Goal: Transaction & Acquisition: Purchase product/service

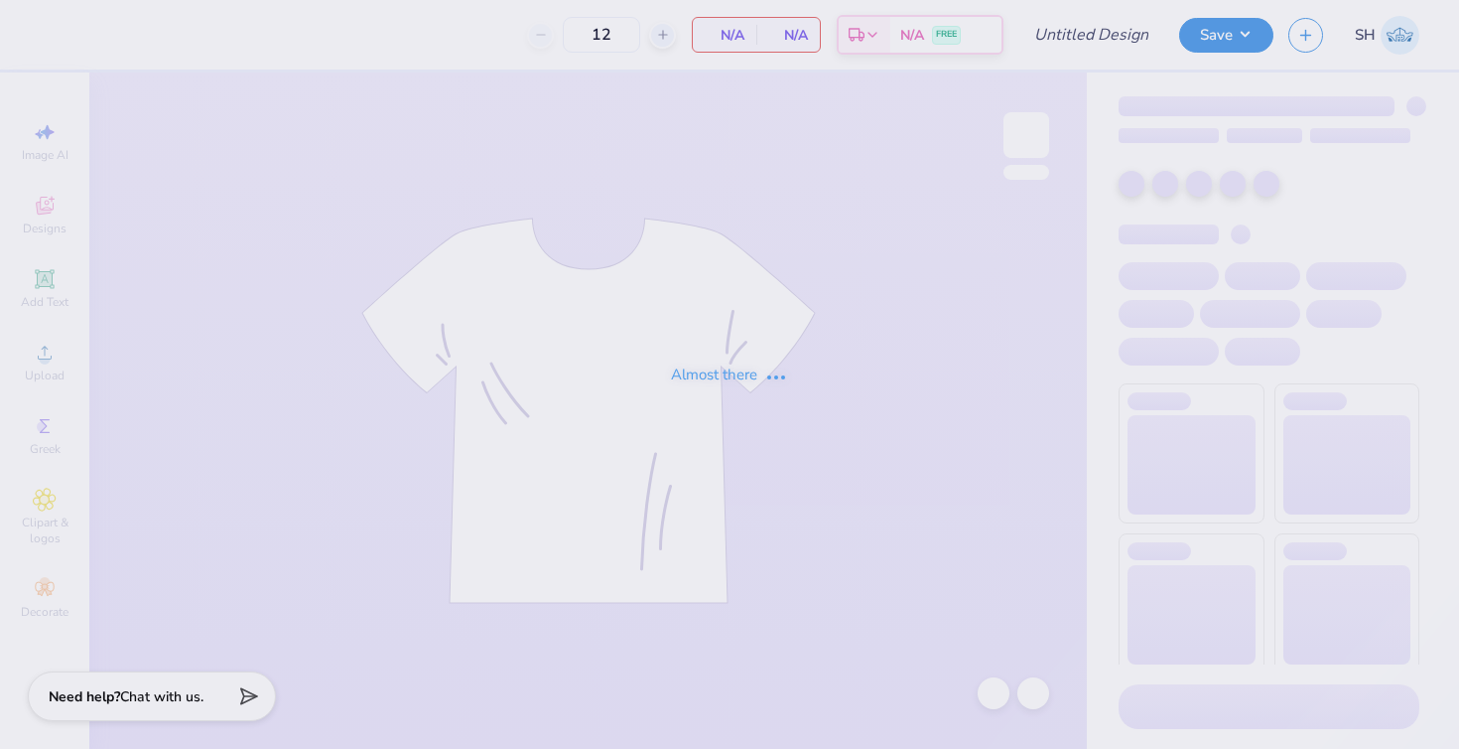
type input "100"
type input "member merch crew"
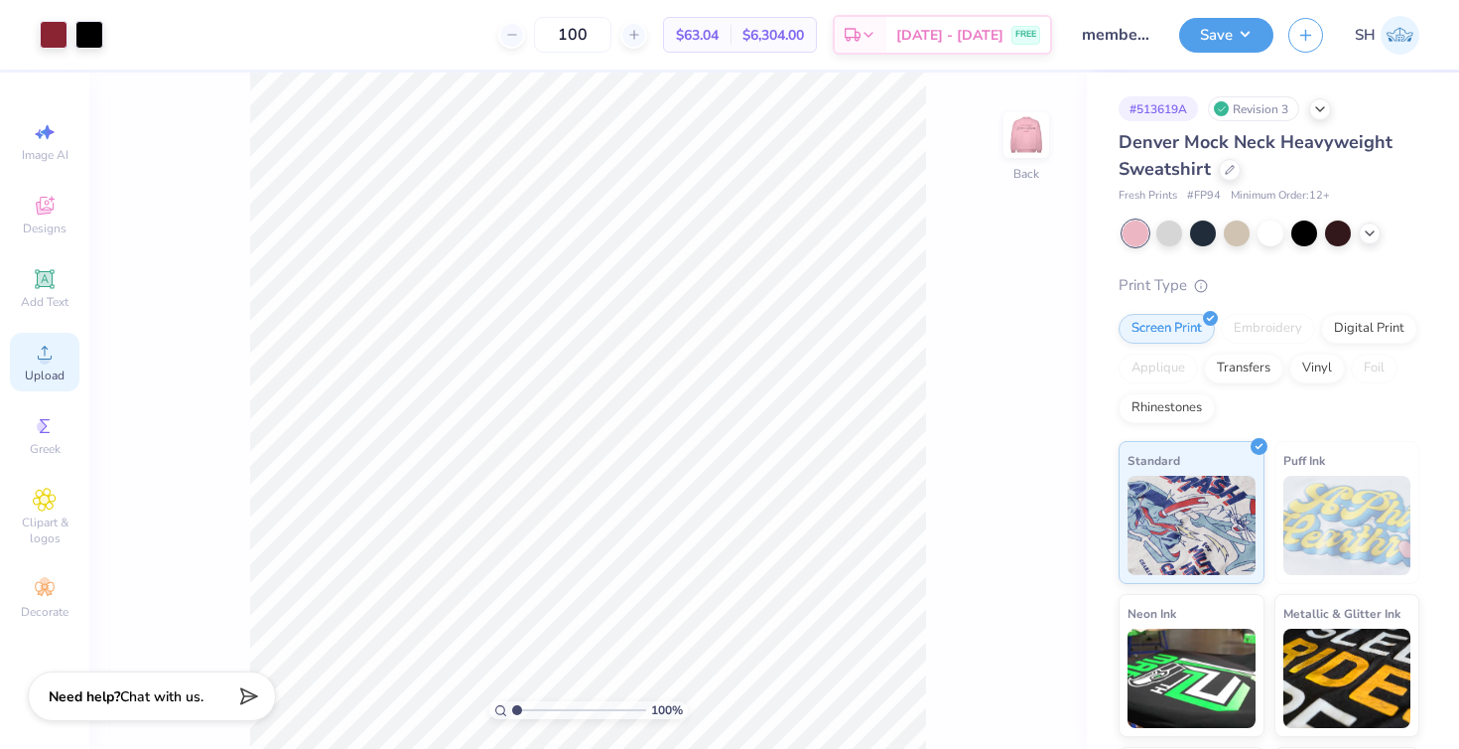
click at [56, 379] on span "Upload" at bounding box center [45, 375] width 40 height 16
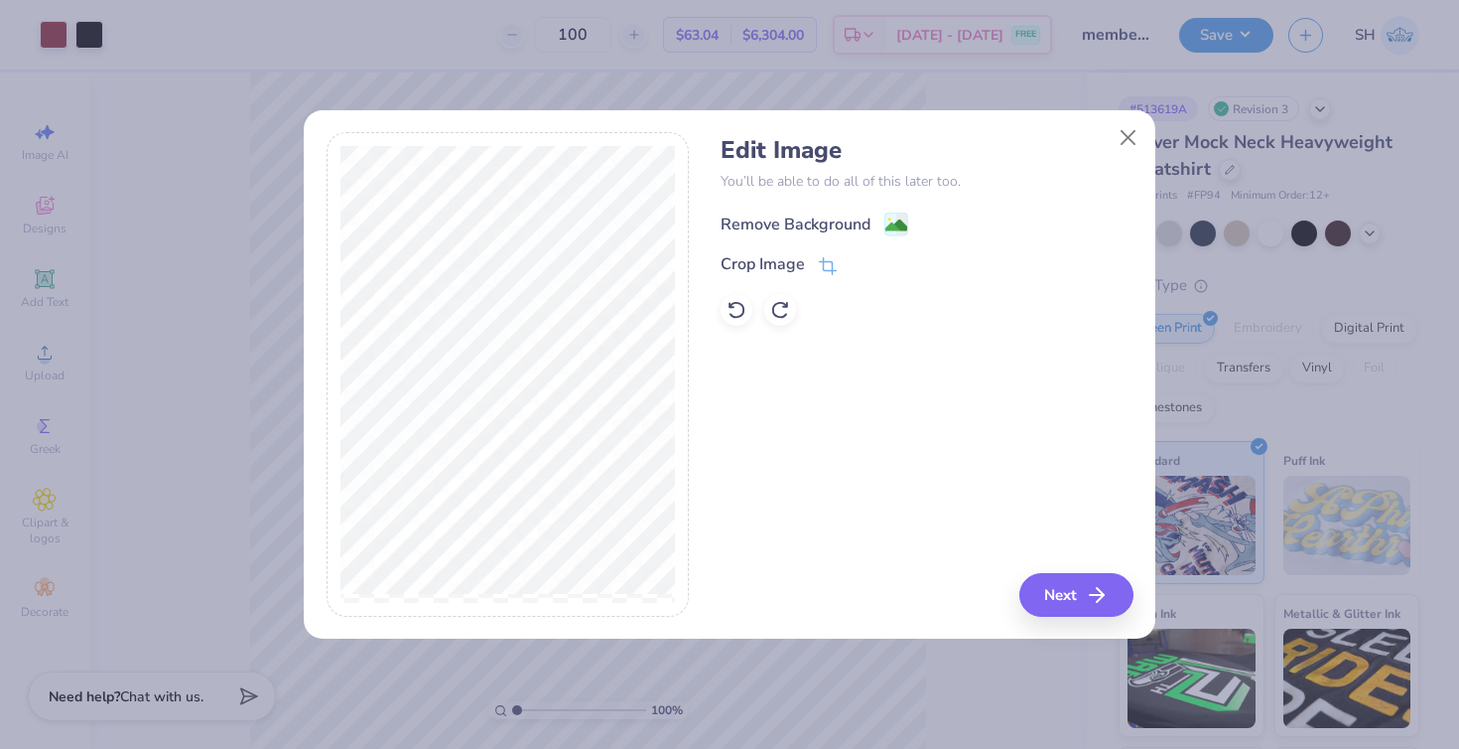
click at [797, 231] on div "Remove Background" at bounding box center [796, 224] width 150 height 24
click at [1049, 593] on button "Next" at bounding box center [1080, 595] width 114 height 44
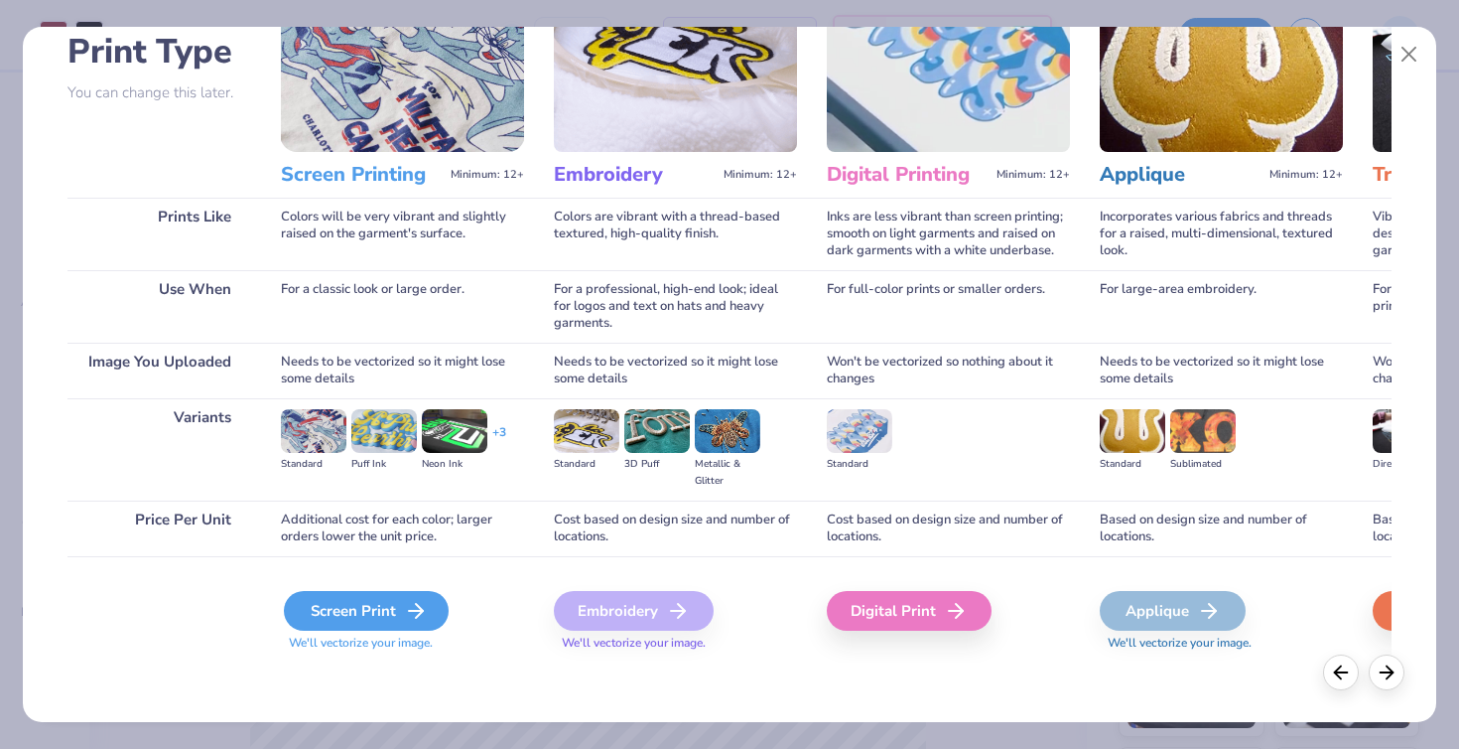
scroll to position [142, 0]
click at [319, 616] on div "Screen Print" at bounding box center [366, 611] width 165 height 40
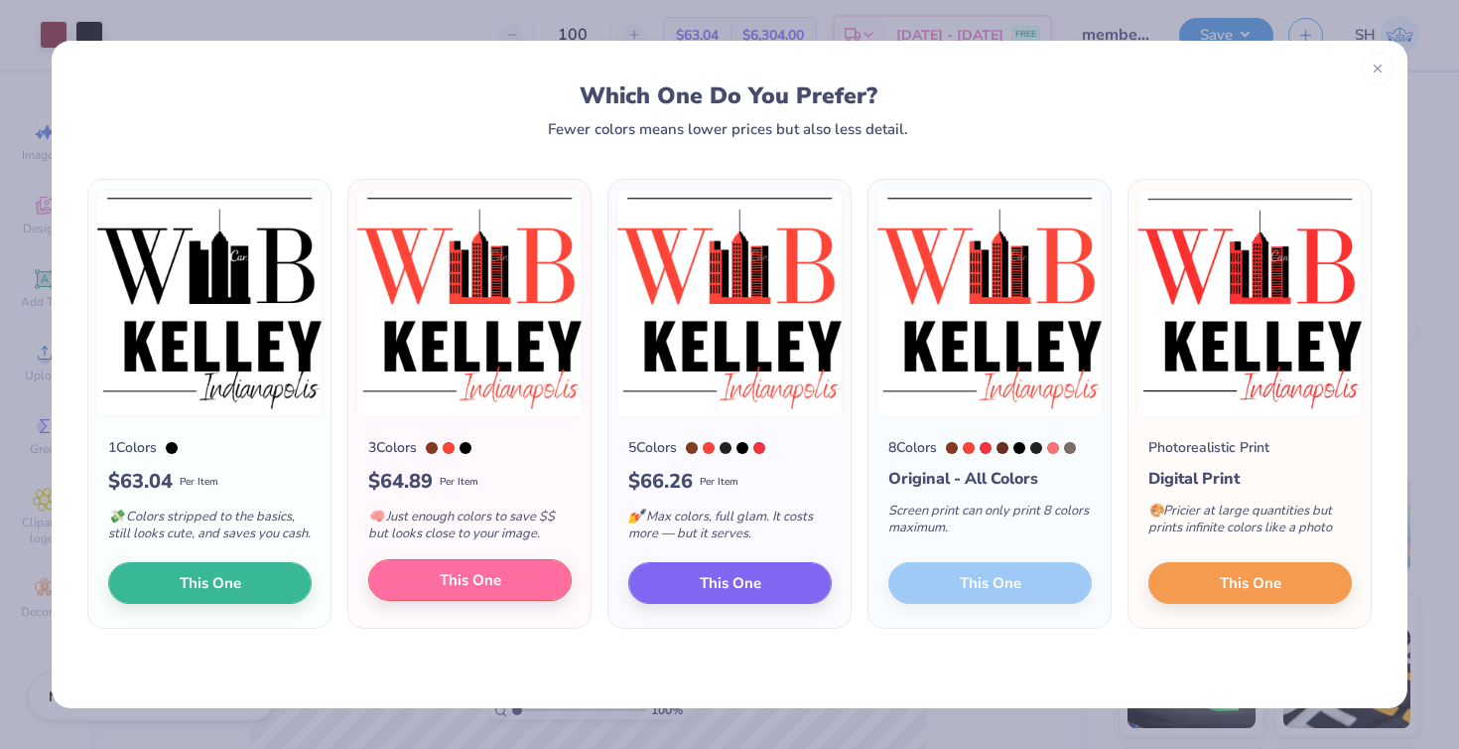
click at [442, 585] on span "This One" at bounding box center [471, 580] width 62 height 23
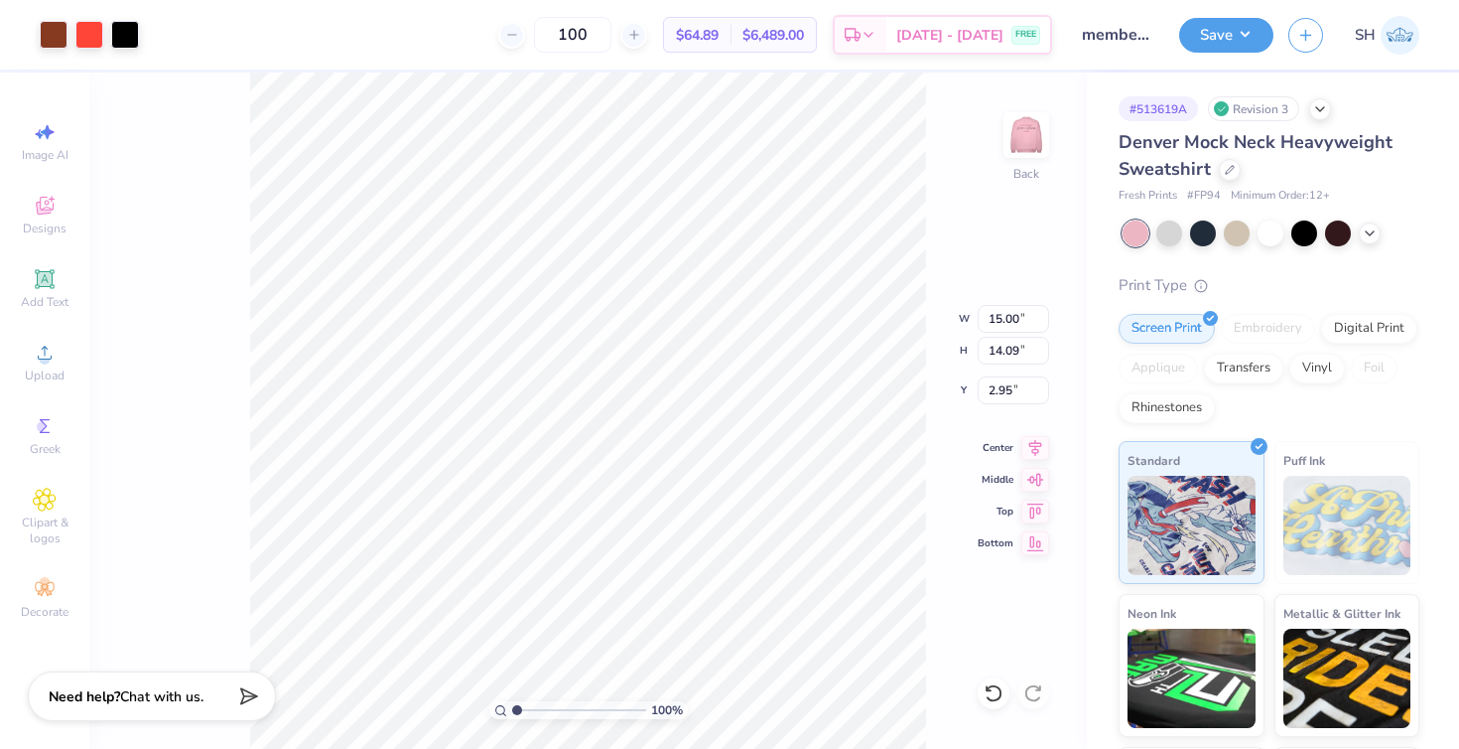
type input "2.54"
type input "2.38"
type input "14.66"
click at [1018, 150] on img at bounding box center [1026, 134] width 79 height 79
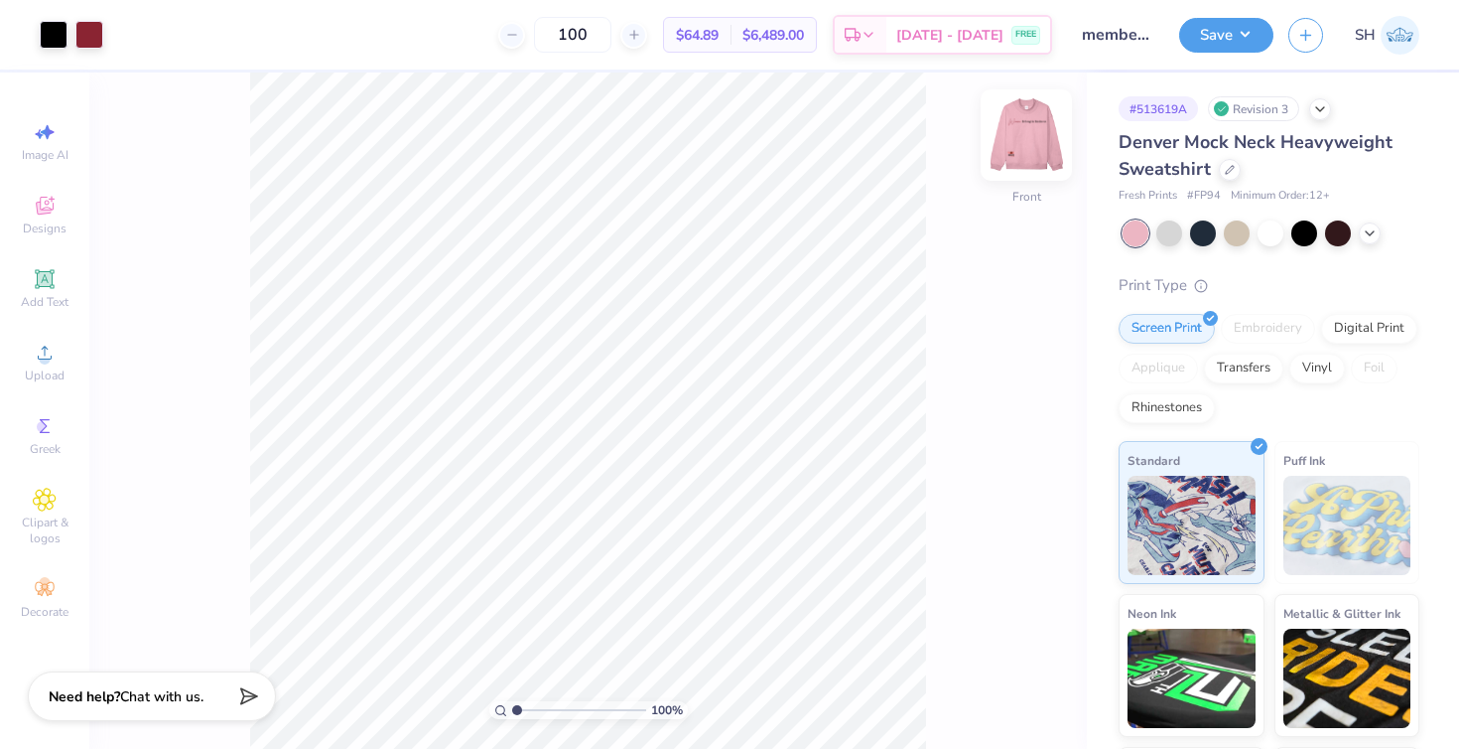
click at [1028, 132] on img at bounding box center [1026, 134] width 79 height 79
